Goal: Navigation & Orientation: Understand site structure

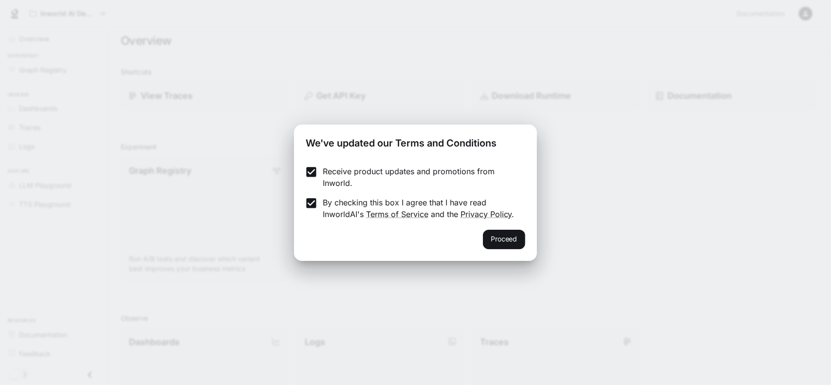
click at [519, 234] on button "Proceed" at bounding box center [504, 239] width 42 height 19
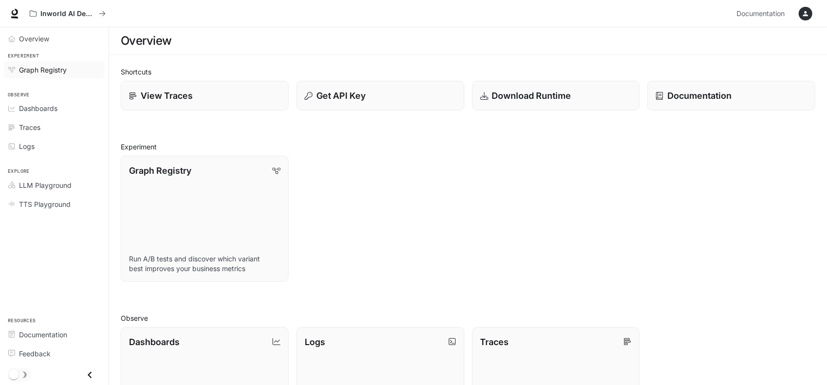
click at [46, 65] on span "Graph Registry" at bounding box center [43, 70] width 48 height 10
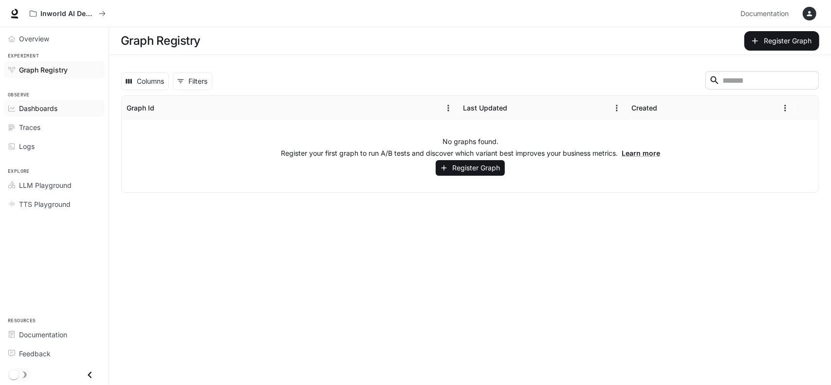
click at [29, 112] on span "Dashboards" at bounding box center [38, 108] width 38 height 10
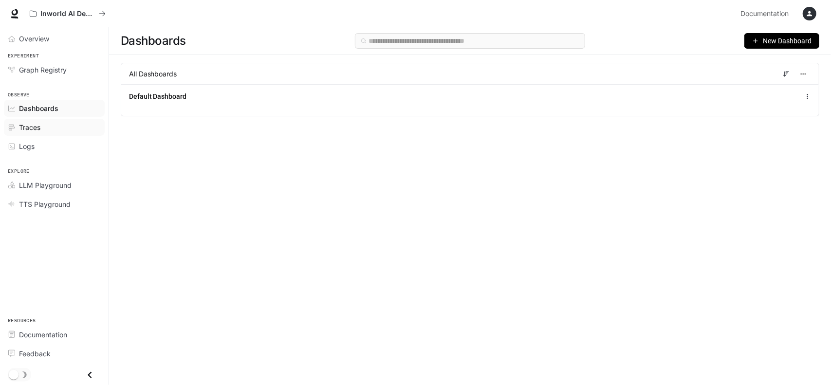
click at [34, 126] on span "Traces" at bounding box center [29, 127] width 21 height 10
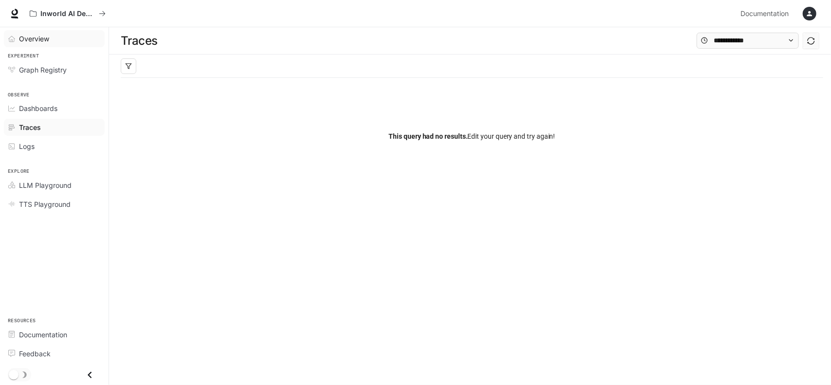
click at [32, 36] on span "Overview" at bounding box center [34, 39] width 30 height 10
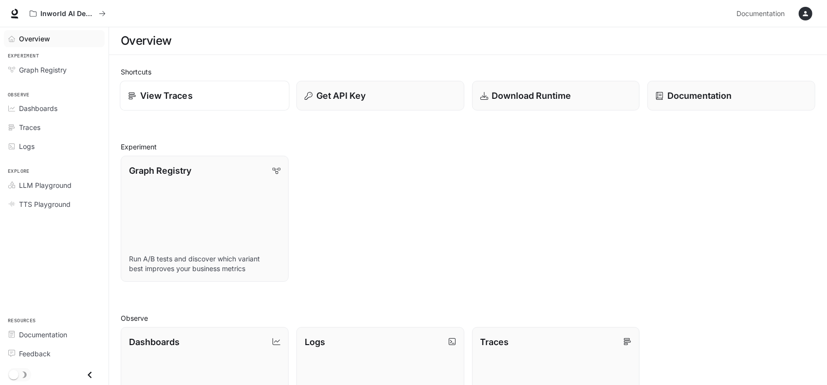
click at [203, 89] on div "View Traces" at bounding box center [204, 95] width 153 height 13
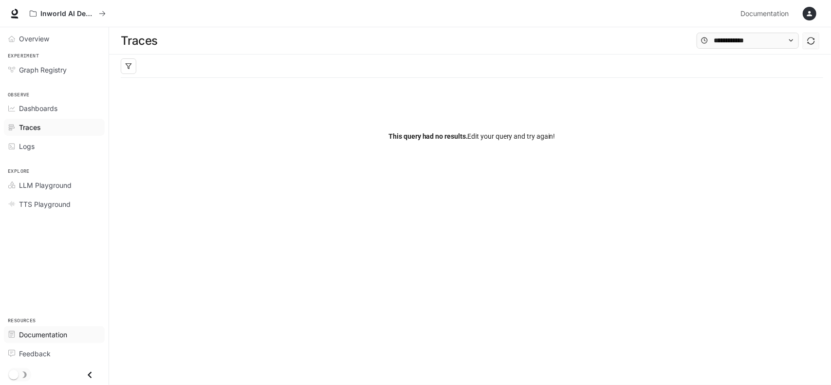
click at [51, 332] on span "Documentation" at bounding box center [43, 334] width 48 height 10
